Goal: Task Accomplishment & Management: Use online tool/utility

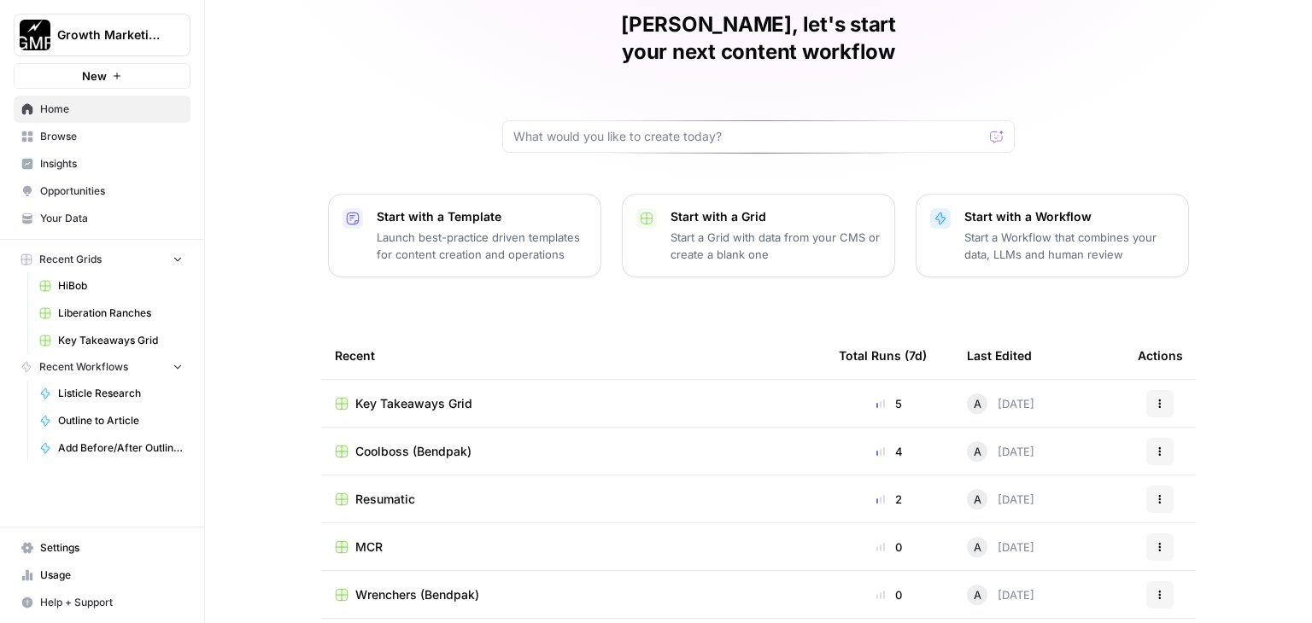
scroll to position [161, 0]
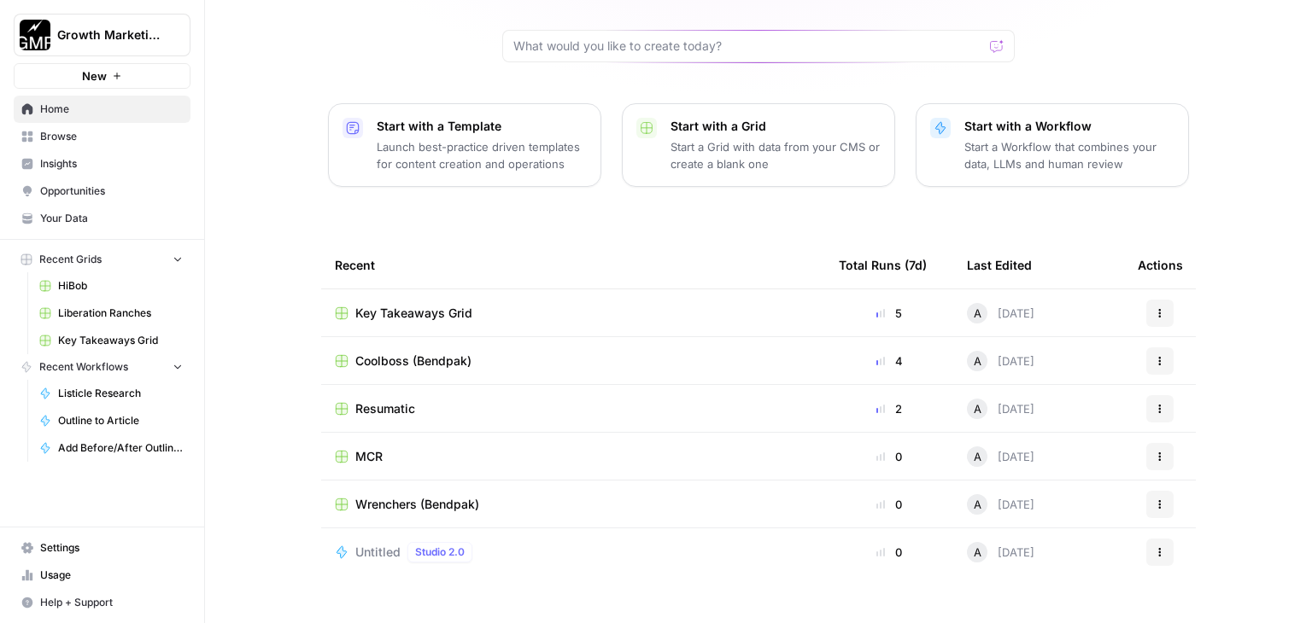
click at [372, 401] on span "Resumatic" at bounding box center [385, 409] width 60 height 17
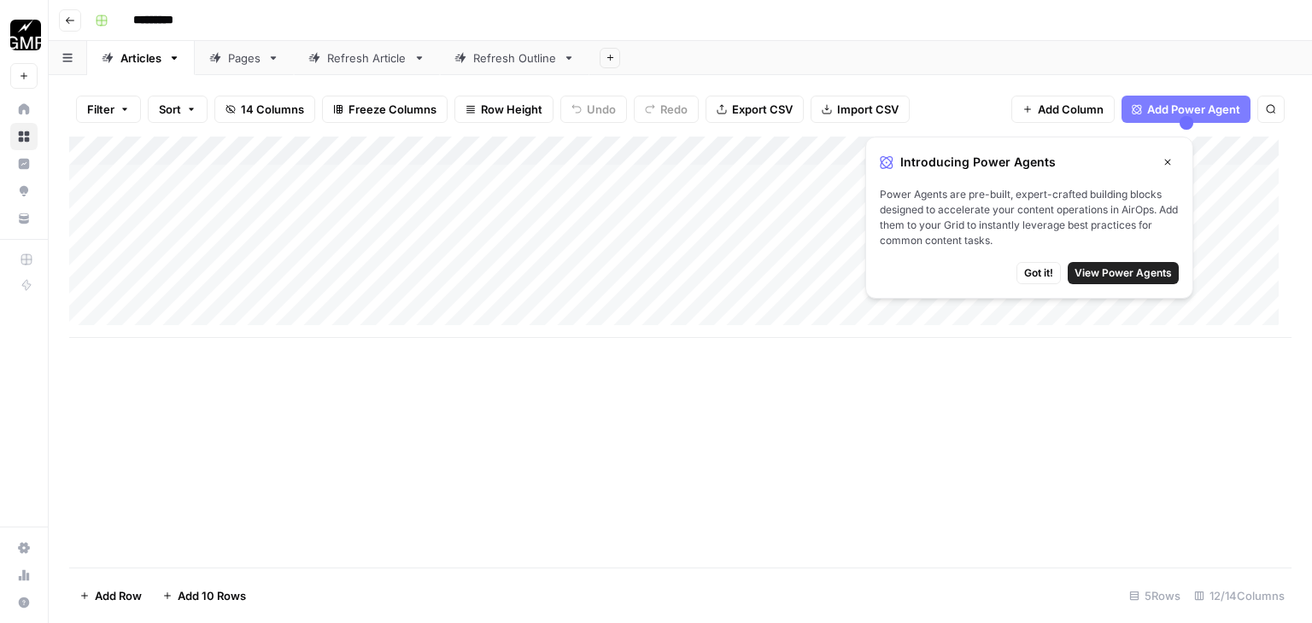
click at [251, 65] on div "Pages" at bounding box center [244, 58] width 32 height 17
click at [1172, 163] on icon "button" at bounding box center [1167, 162] width 10 height 10
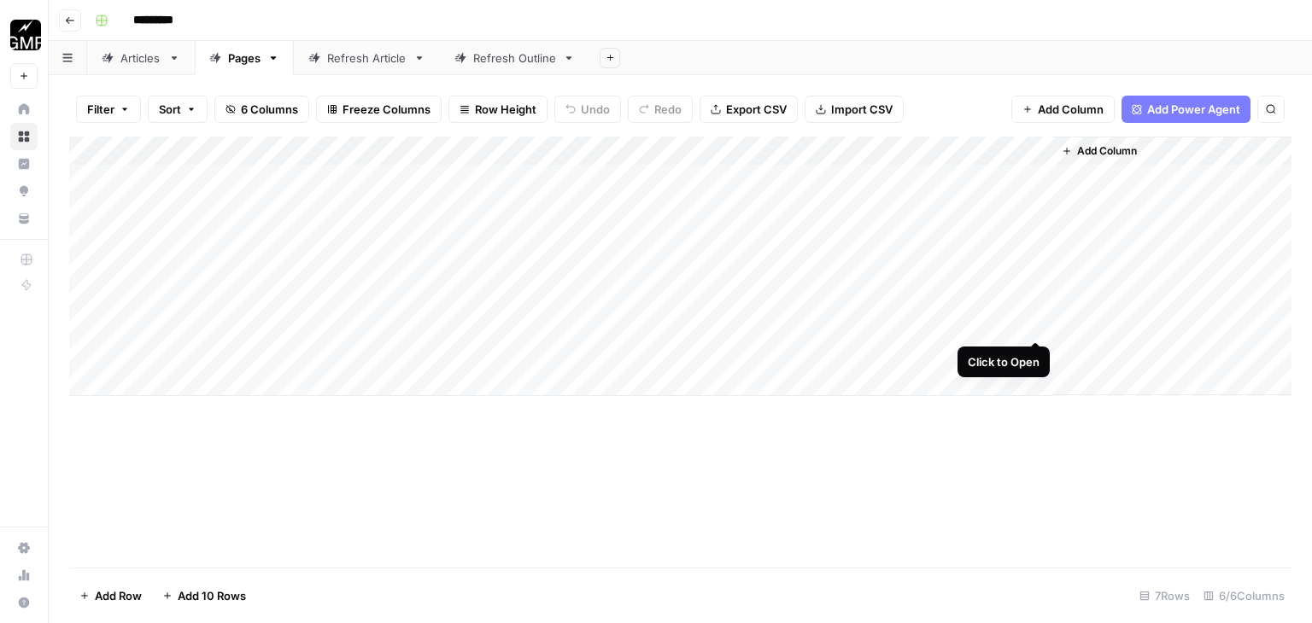
click at [1030, 322] on div "Add Column" at bounding box center [680, 267] width 1222 height 260
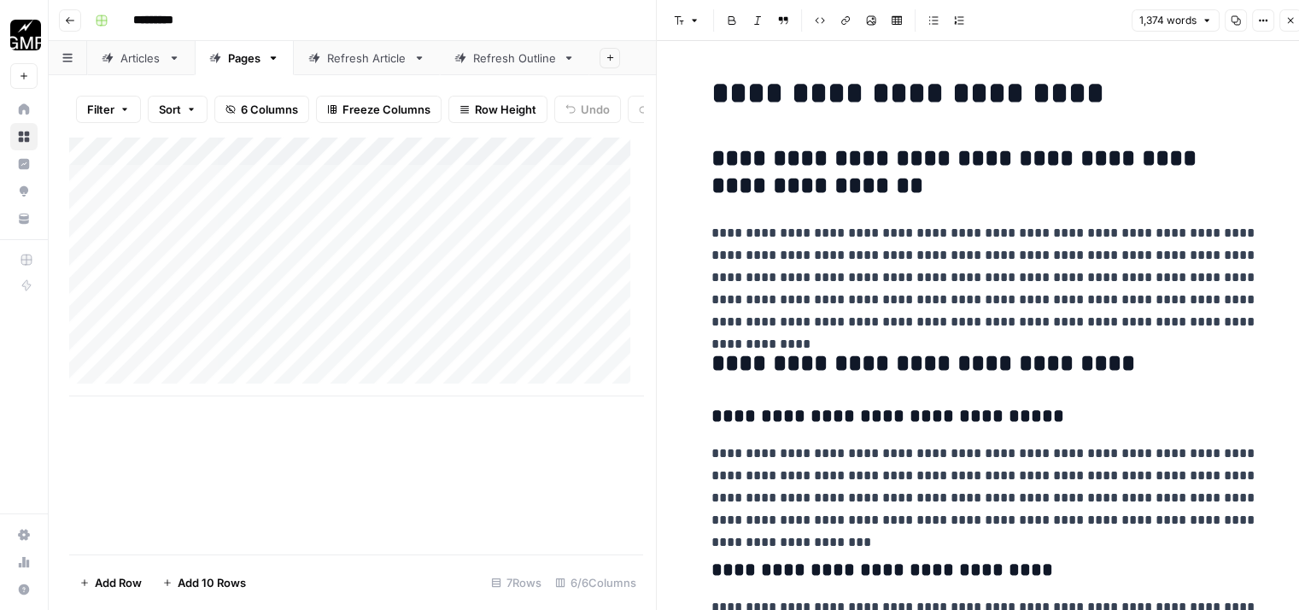
click at [1289, 17] on icon "button" at bounding box center [1290, 20] width 10 height 10
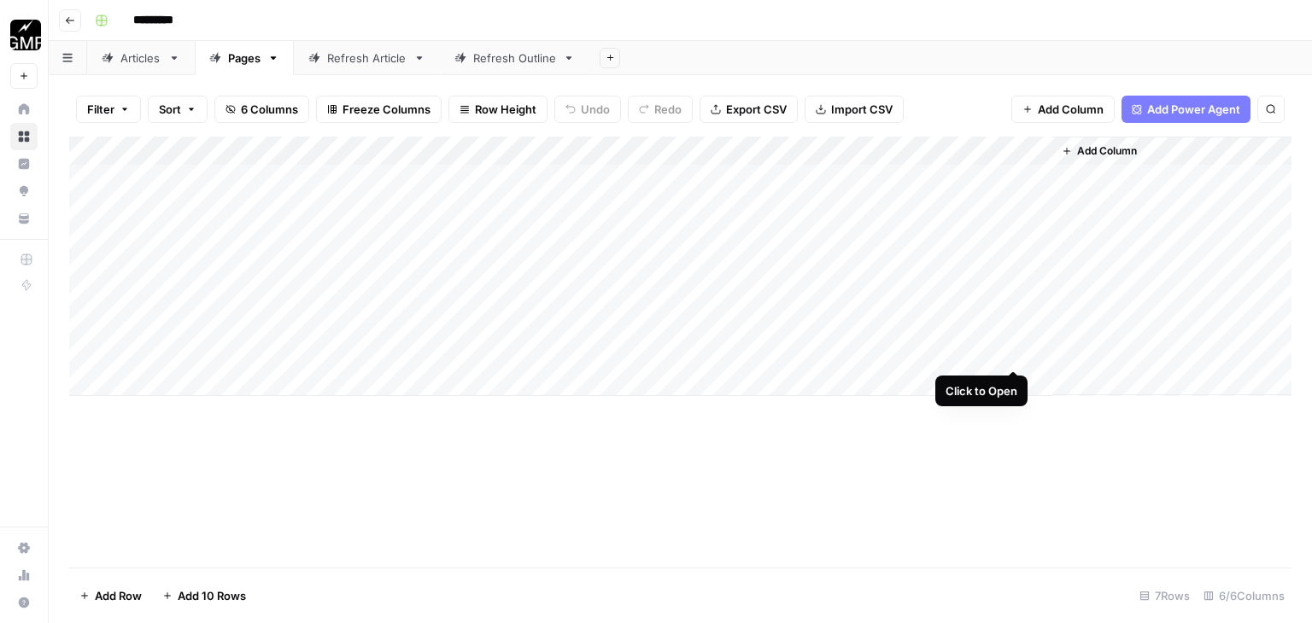
click at [1016, 353] on div "Add Column" at bounding box center [680, 267] width 1222 height 260
